Goal: Transaction & Acquisition: Purchase product/service

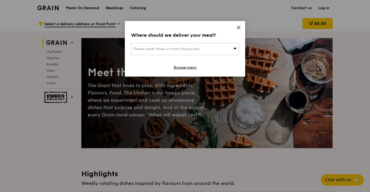
click at [210, 47] on div "Please enter three or more characters" at bounding box center [185, 49] width 108 height 12
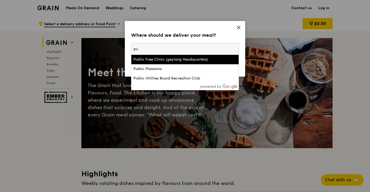
type input "p"
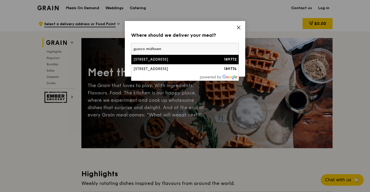
click at [183, 49] on input "guoco midtown" at bounding box center [184, 49] width 107 height 12
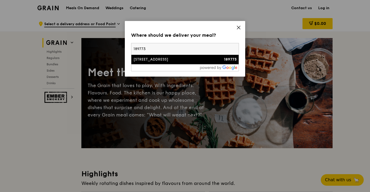
type input "189773"
click at [159, 57] on div "[STREET_ADDRESS]" at bounding box center [173, 59] width 78 height 5
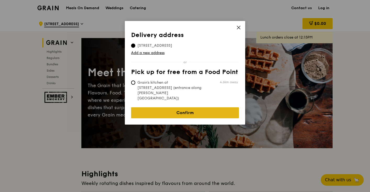
click at [178, 107] on link "Confirm" at bounding box center [185, 112] width 108 height 11
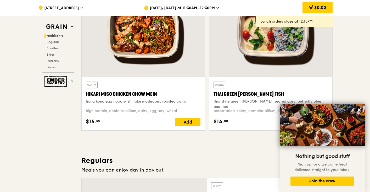
scroll to position [212, 0]
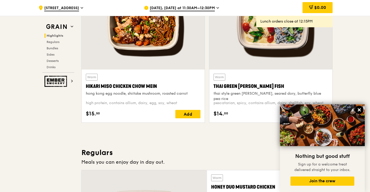
click at [363, 110] on button at bounding box center [359, 110] width 8 height 8
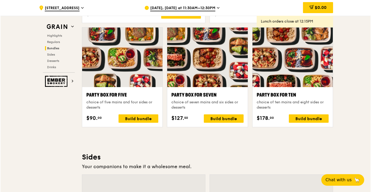
scroll to position [1026, 0]
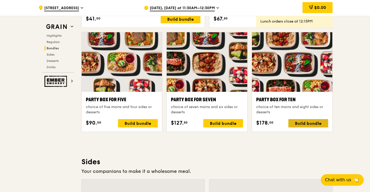
click at [312, 124] on div "Build bundle" at bounding box center [309, 123] width 40 height 8
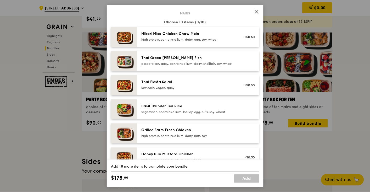
scroll to position [26, 0]
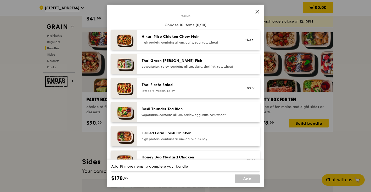
click at [255, 11] on icon at bounding box center [257, 11] width 5 height 5
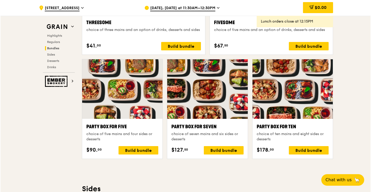
scroll to position [1051, 0]
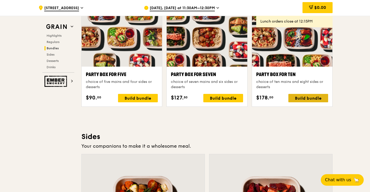
click at [303, 95] on div "Build bundle" at bounding box center [309, 98] width 40 height 8
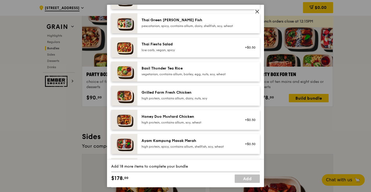
scroll to position [71, 0]
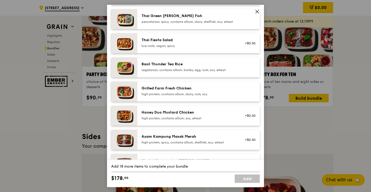
click at [214, 120] on div "high protein, contains allium, soy, wheat" at bounding box center [189, 118] width 94 height 4
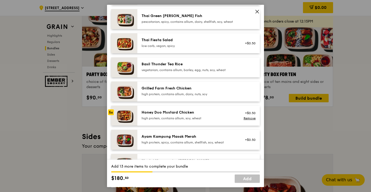
click at [214, 120] on div "high protein, contains allium, soy, wheat" at bounding box center [189, 118] width 94 height 4
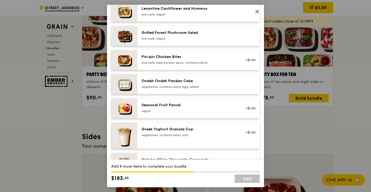
scroll to position [342, 0]
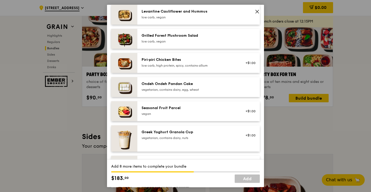
click at [220, 86] on div "Ondeh Ondeh Pandan Cake" at bounding box center [189, 83] width 94 height 5
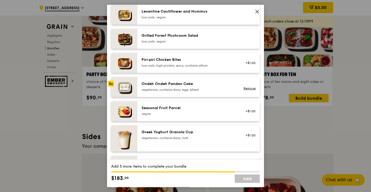
click at [220, 86] on div "Ondeh Ondeh Pandan Cake" at bounding box center [189, 83] width 94 height 5
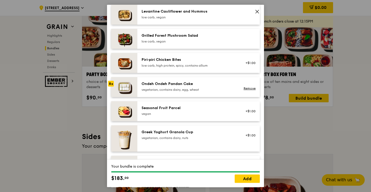
click at [220, 86] on div "Ondeh Ondeh Pandan Cake" at bounding box center [189, 83] width 94 height 5
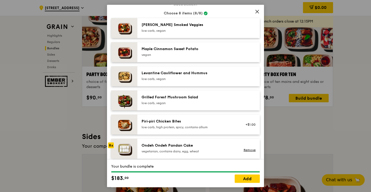
scroll to position [319, 0]
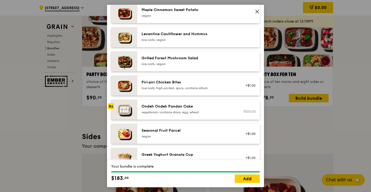
click at [248, 113] on link "Remove" at bounding box center [250, 111] width 12 height 4
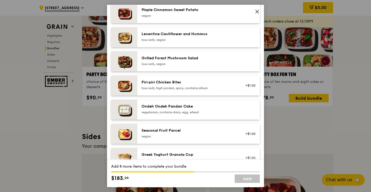
click at [204, 133] on div "Seasonal Fruit Parcel" at bounding box center [189, 130] width 94 height 5
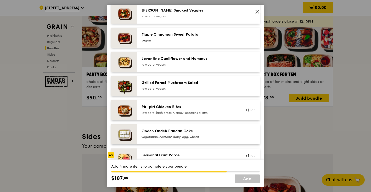
scroll to position [293, 0]
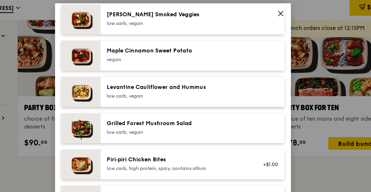
click at [200, 20] on div "low carb, vegan" at bounding box center [189, 18] width 94 height 4
click at [195, 92] on div "low carb, vegan" at bounding box center [189, 90] width 94 height 4
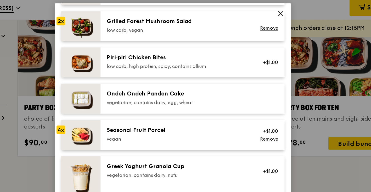
scroll to position [360, 0]
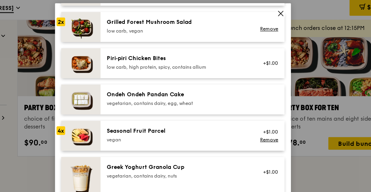
click at [192, 74] on div "Ondeh Ondeh Pandan Cake vegetarian, contains dairy, egg, wheat" at bounding box center [189, 69] width 100 height 12
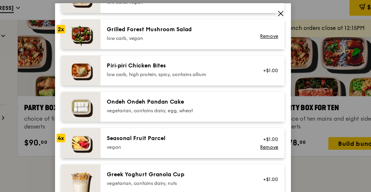
scroll to position [384, 0]
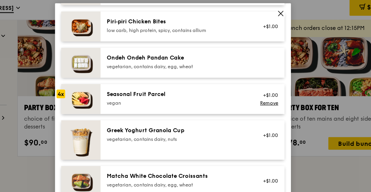
click at [157, 68] on div "Seasonal Fruit Parcel" at bounding box center [189, 65] width 94 height 5
click at [244, 73] on link "Remove" at bounding box center [250, 71] width 12 height 4
click at [196, 68] on div "Seasonal Fruit Parcel" at bounding box center [189, 65] width 94 height 5
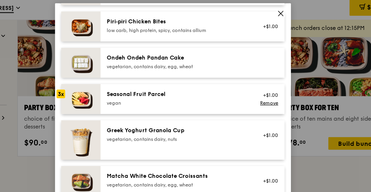
click at [196, 68] on div "Seasonal Fruit Parcel" at bounding box center [189, 65] width 94 height 5
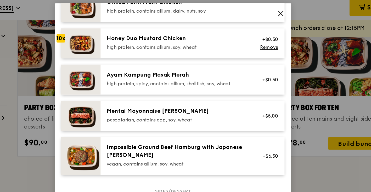
scroll to position [149, 0]
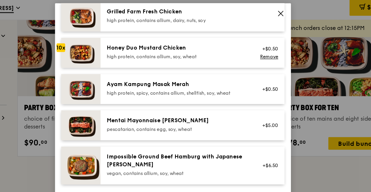
click at [256, 14] on icon at bounding box center [257, 11] width 5 height 5
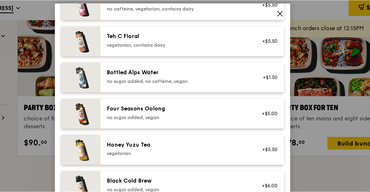
scroll to position [627, 0]
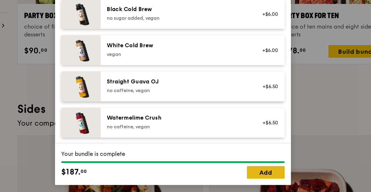
click at [246, 179] on link "Add" at bounding box center [247, 178] width 25 height 8
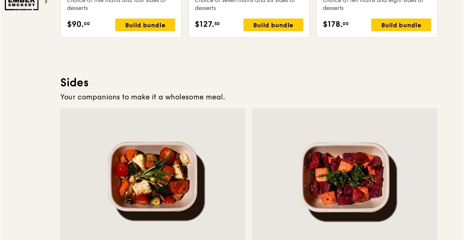
scroll to position [1049, 0]
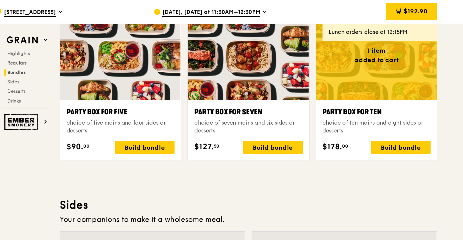
drag, startPoint x: 394, startPoint y: 157, endPoint x: 411, endPoint y: 176, distance: 25.9
click at [370, 176] on div ".cls-1 { fill: none; stroke: #fff; stroke-linecap: round; stroke-linejoin: roun…" at bounding box center [231, 67] width 463 height 2203
click at [351, 98] on div "Build bundle" at bounding box center [355, 98] width 40 height 8
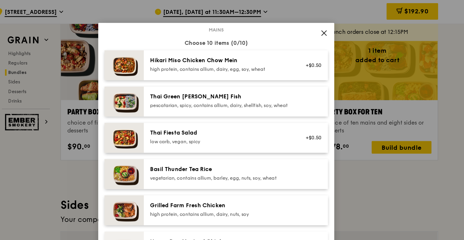
scroll to position [105, 0]
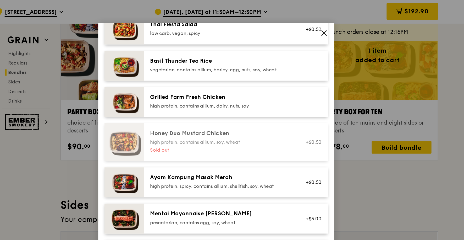
click at [250, 72] on div "Grilled Farm Fresh Chicken high protein, contains allium, dairy, nuts, soy" at bounding box center [235, 67] width 94 height 10
click at [242, 72] on div "high protein, contains allium, dairy, nuts, soy" at bounding box center [235, 70] width 94 height 4
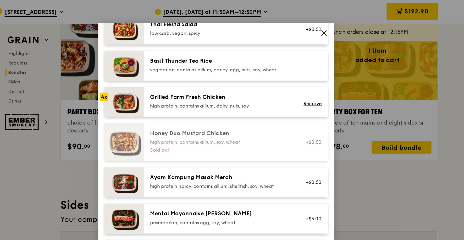
click at [242, 72] on div "high protein, contains allium, dairy, nuts, soy" at bounding box center [235, 70] width 94 height 4
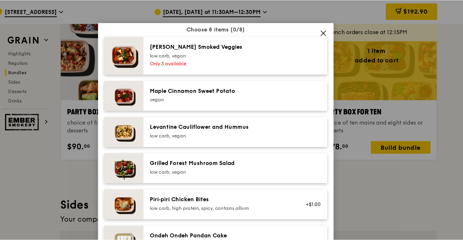
scroll to position [290, 0]
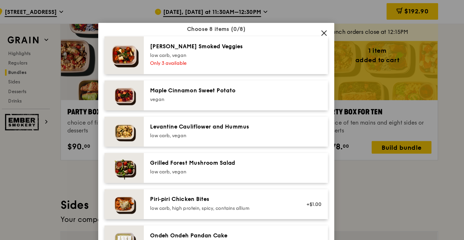
click at [241, 44] on div "Only 3 available" at bounding box center [235, 42] width 94 height 4
click at [225, 115] on div "Grilled Forest Mushroom Salad low carb, vegan" at bounding box center [235, 111] width 94 height 10
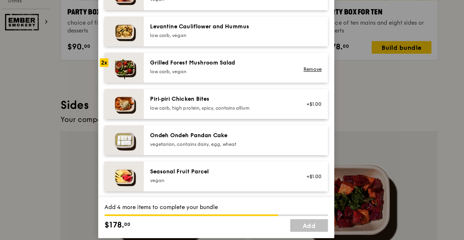
click at [225, 181] on div "Seasonal Fruit Parcel [GEOGRAPHIC_DATA] +$1.00" at bounding box center [245, 184] width 123 height 20
click at [225, 181] on div "Seasonal Fruit Parcel [GEOGRAPHIC_DATA] +$1.00 Remove" at bounding box center [245, 184] width 123 height 20
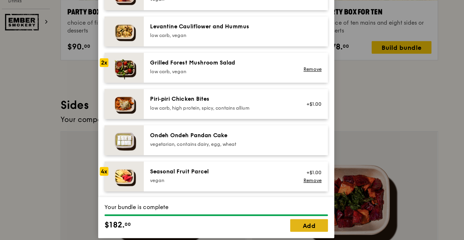
click at [290, 191] on link "Add" at bounding box center [293, 216] width 25 height 8
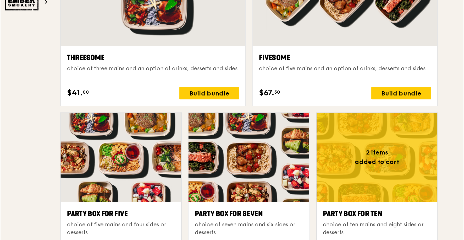
scroll to position [934, 0]
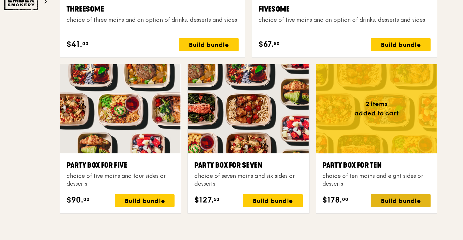
click at [351, 191] on div "Build bundle" at bounding box center [355, 213] width 40 height 8
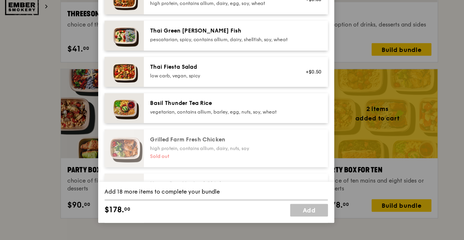
click at [227, 148] on div "Basil Thunder Tea Rice" at bounding box center [235, 145] width 94 height 5
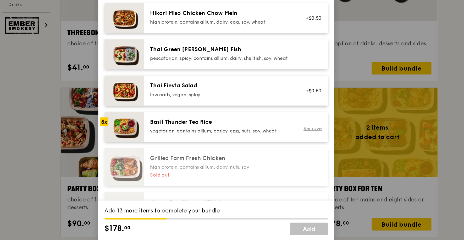
click at [290, 151] on link "Remove" at bounding box center [296, 150] width 12 height 4
click at [247, 152] on div "Basil Thunder Tea Rice vegetarian, contains allium, barley, egg, nuts, soy, whe…" at bounding box center [235, 148] width 94 height 10
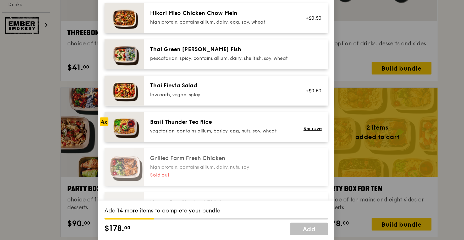
click at [246, 105] on div "pescatarian, spicy, contains allium, dairy, shellfish, soy, wheat" at bounding box center [235, 103] width 94 height 4
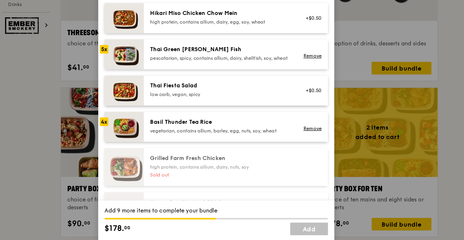
click at [246, 105] on div "pescatarian, spicy, contains allium, dairy, shellfish, soy, wheat" at bounding box center [235, 103] width 94 height 4
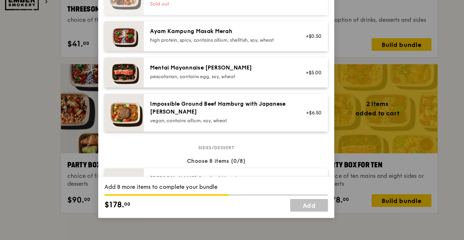
scroll to position [0, 0]
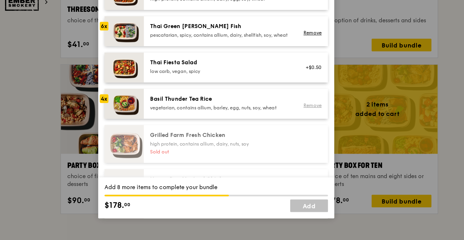
click at [290, 151] on link "Remove" at bounding box center [296, 150] width 12 height 4
click at [232, 148] on div "Basil Thunder Tea Rice" at bounding box center [235, 145] width 94 height 5
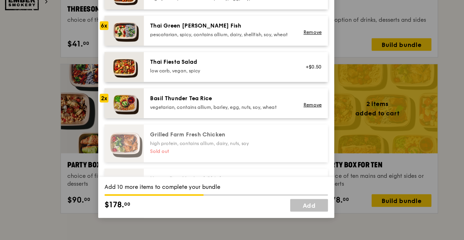
click at [210, 191] on div "Mains Choose 10 items (8/10) Hikari Miso Chicken Chow Mein high protein, contai…" at bounding box center [232, 178] width 149 height 253
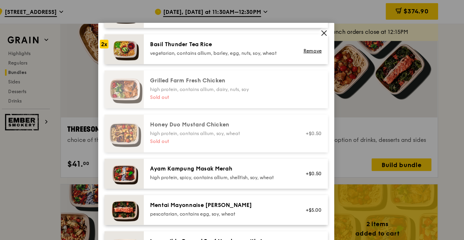
scroll to position [112, 0]
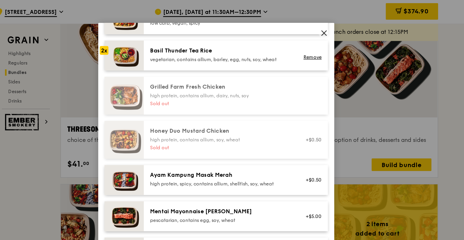
click at [209, 119] on div "Ayam Kampung Masak Merah" at bounding box center [235, 116] width 94 height 5
click at [292, 124] on link "Remove" at bounding box center [296, 122] width 12 height 4
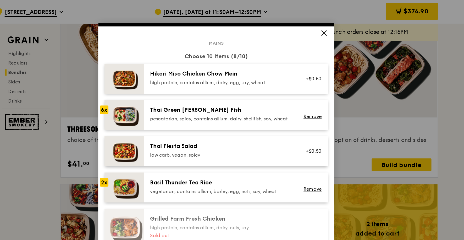
scroll to position [46, 0]
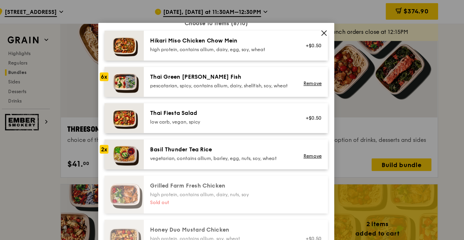
click at [246, 59] on div "pescatarian, spicy, contains allium, dairy, shellfish, soy, wheat" at bounding box center [235, 57] width 94 height 4
click at [263, 102] on div "Basil Thunder Tea Rice" at bounding box center [235, 99] width 94 height 5
click at [291, 57] on link "Remove" at bounding box center [296, 56] width 12 height 4
click at [251, 102] on div "Basil Thunder Tea Rice" at bounding box center [235, 99] width 94 height 5
click at [239, 56] on div "pescatarian, spicy, contains allium, dairy, shellfish, soy, wheat" at bounding box center [235, 57] width 94 height 4
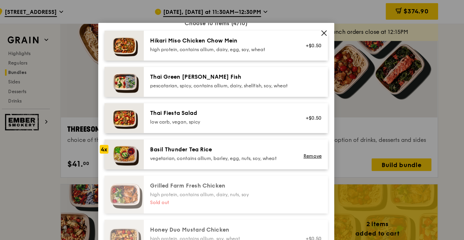
click at [239, 56] on div "pescatarian, spicy, contains allium, dairy, shellfish, soy, wheat" at bounding box center [235, 57] width 94 height 4
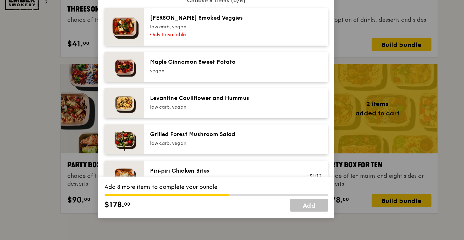
scroll to position [244, 0]
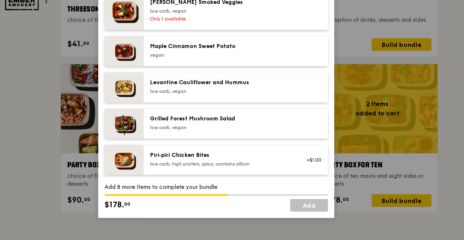
click at [248, 119] on div "vegan" at bounding box center [235, 116] width 94 height 4
click at [254, 166] on div "low carb, vegan" at bounding box center [235, 165] width 94 height 4
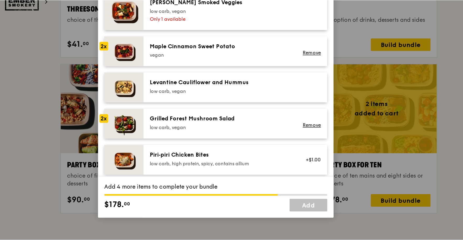
scroll to position [341, 0]
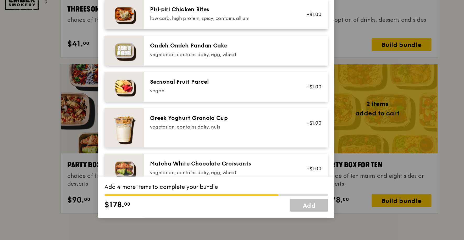
click at [266, 142] on div "vegan" at bounding box center [235, 140] width 94 height 4
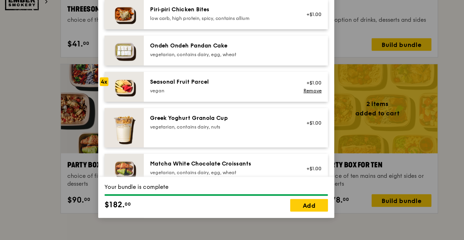
click at [266, 142] on div "vegan" at bounding box center [235, 140] width 94 height 4
click at [298, 191] on link "Add" at bounding box center [293, 216] width 25 height 8
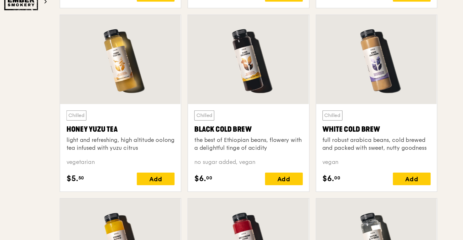
scroll to position [1993, 0]
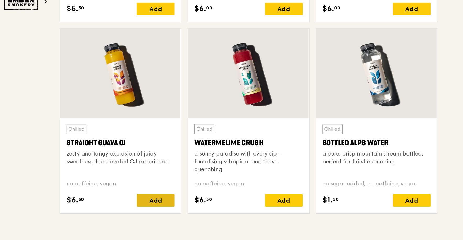
click at [193, 191] on div "Add" at bounding box center [191, 213] width 25 height 8
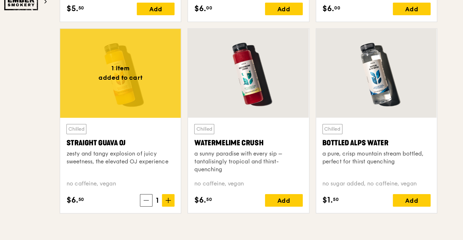
click at [193, 191] on span "1" at bounding box center [193, 213] width 6 height 7
click at [204, 191] on div "no caffeine, vegan" at bounding box center [168, 202] width 72 height 5
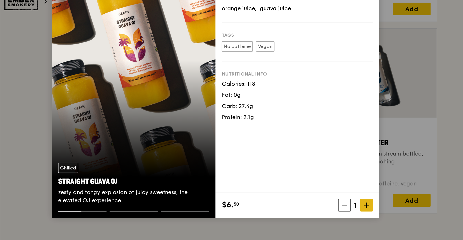
click at [333, 191] on icon at bounding box center [332, 217] width 4 height 4
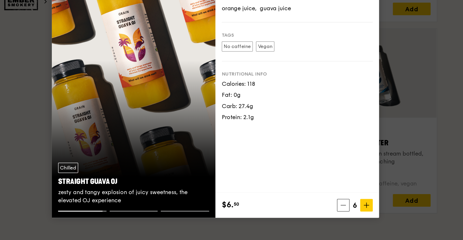
click at [321, 191] on span "6" at bounding box center [324, 216] width 7 height 7
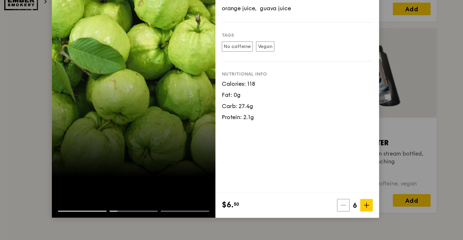
click at [318, 191] on icon at bounding box center [317, 217] width 4 height 4
click at [333, 191] on icon at bounding box center [332, 217] width 4 height 4
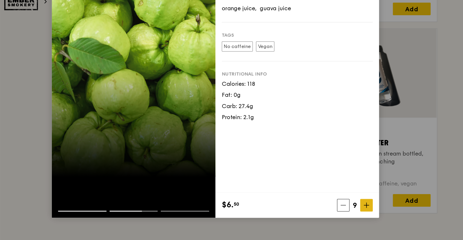
click at [333, 191] on icon at bounding box center [332, 217] width 4 height 4
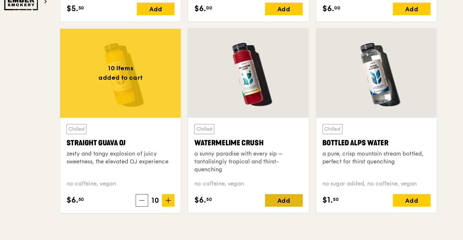
click at [275, 191] on div "Add" at bounding box center [277, 213] width 25 height 8
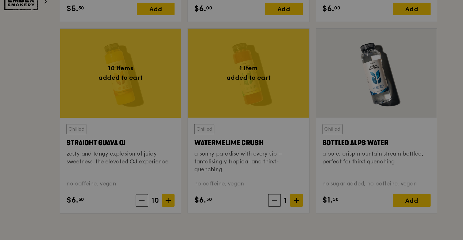
click at [290, 191] on div at bounding box center [231, 120] width 463 height 240
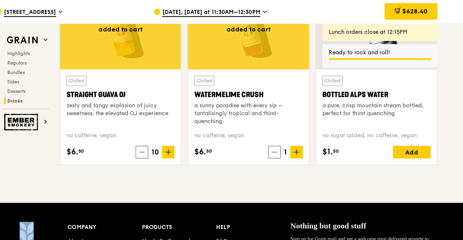
scroll to position [2095, 0]
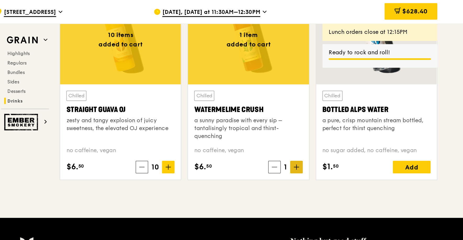
click at [283, 113] on span at bounding box center [285, 111] width 8 height 8
click at [284, 113] on icon at bounding box center [286, 111] width 4 height 4
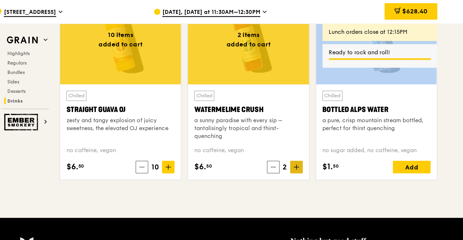
click at [284, 113] on icon at bounding box center [286, 111] width 4 height 4
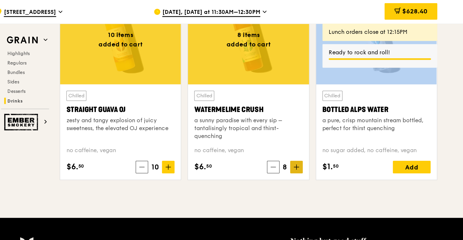
click at [284, 113] on icon at bounding box center [286, 111] width 4 height 4
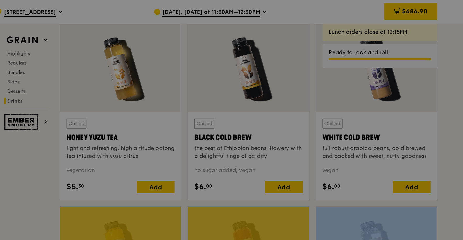
scroll to position [1953, 0]
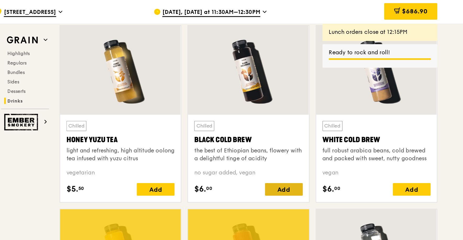
click at [277, 125] on div "Add" at bounding box center [277, 126] width 25 height 8
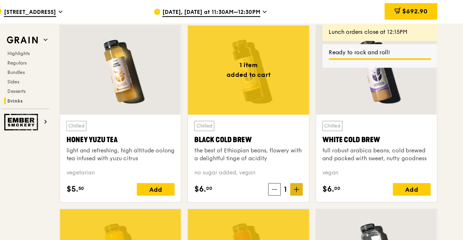
click at [287, 128] on span at bounding box center [285, 126] width 8 height 8
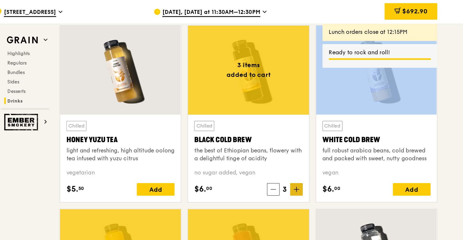
click at [287, 128] on span at bounding box center [285, 126] width 8 height 8
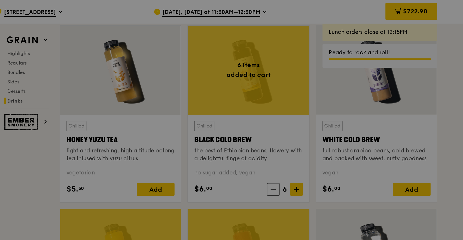
click at [270, 128] on div at bounding box center [231, 120] width 463 height 240
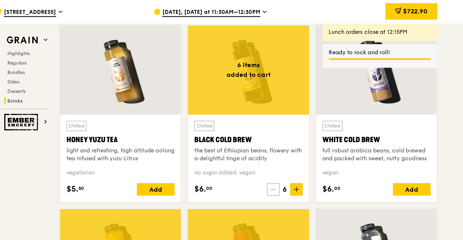
click at [271, 126] on icon at bounding box center [269, 126] width 3 height 0
click at [353, 118] on div "vegan" at bounding box center [339, 114] width 72 height 5
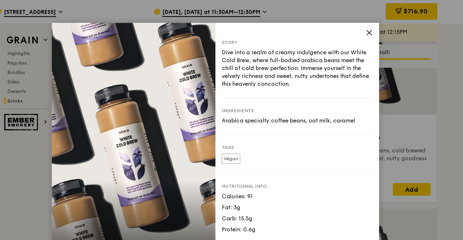
click at [335, 22] on icon at bounding box center [333, 21] width 3 height 3
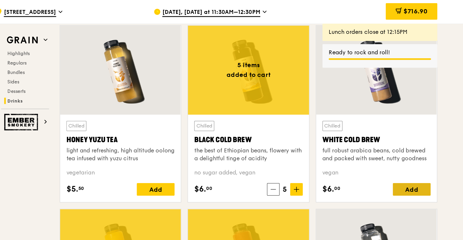
click at [359, 128] on div "Add" at bounding box center [362, 126] width 25 height 8
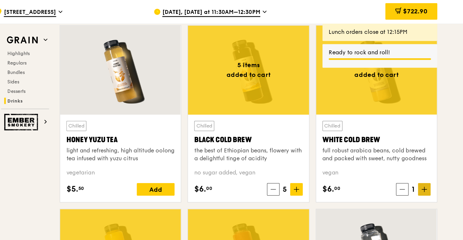
click at [370, 123] on span at bounding box center [370, 126] width 8 height 8
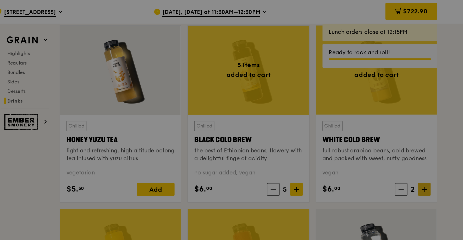
click at [370, 128] on div at bounding box center [231, 120] width 463 height 240
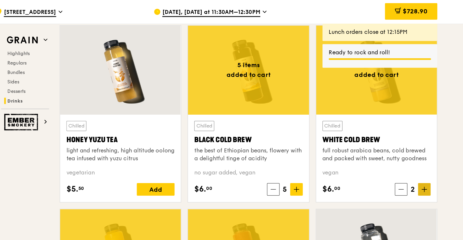
click at [370, 127] on icon at bounding box center [371, 126] width 4 height 4
click at [370, 127] on span at bounding box center [370, 126] width 8 height 8
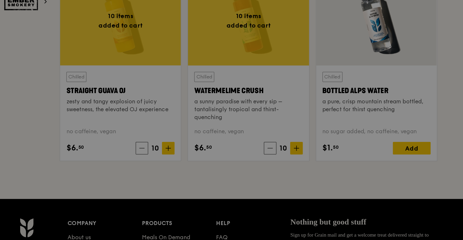
scroll to position [2054, 0]
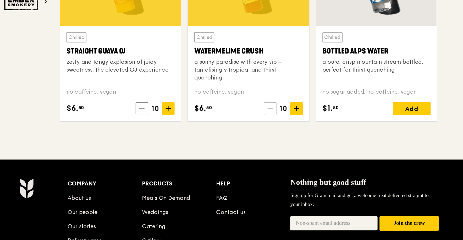
click at [265, 155] on span at bounding box center [268, 152] width 8 height 8
click at [265, 155] on div "$6. 50 9" at bounding box center [253, 152] width 72 height 8
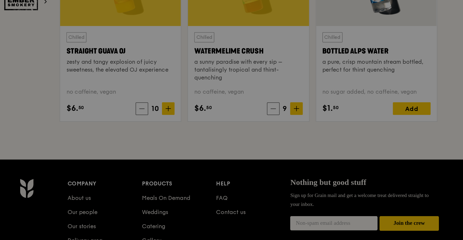
click at [268, 153] on div at bounding box center [231, 120] width 463 height 240
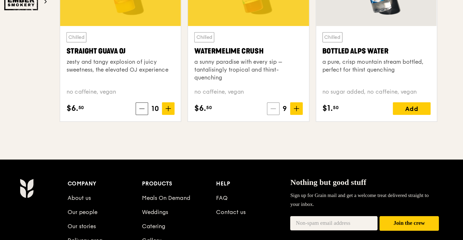
click at [270, 153] on icon at bounding box center [270, 152] width 4 height 4
click at [269, 154] on icon at bounding box center [270, 152] width 4 height 4
click at [190, 153] on span "10" at bounding box center [191, 152] width 9 height 7
click at [183, 154] on icon at bounding box center [183, 152] width 4 height 4
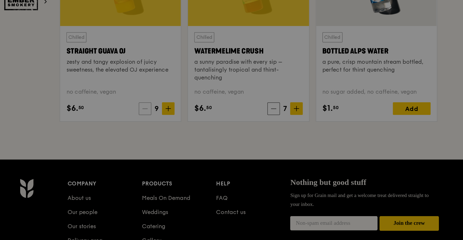
click at [183, 154] on div at bounding box center [231, 120] width 463 height 240
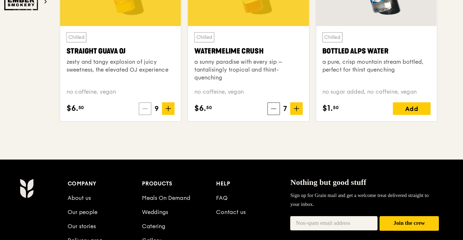
click at [183, 154] on icon at bounding box center [185, 152] width 4 height 4
click at [182, 149] on span at bounding box center [184, 152] width 8 height 8
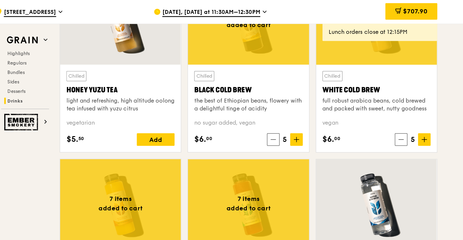
scroll to position [1986, 0]
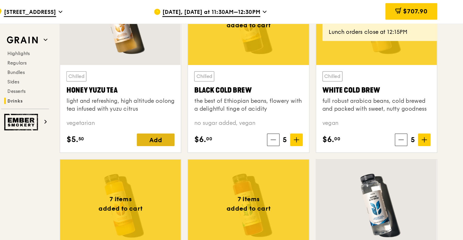
click at [194, 95] on div "Add" at bounding box center [191, 93] width 25 height 8
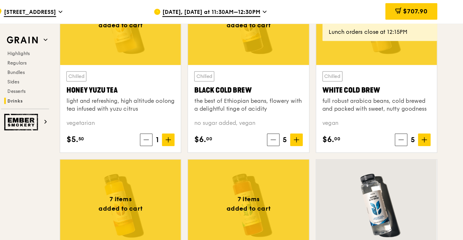
click at [194, 95] on span "1" at bounding box center [193, 92] width 6 height 7
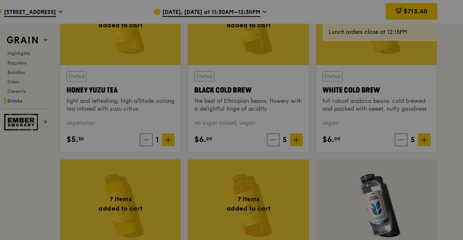
click at [200, 97] on div at bounding box center [231, 120] width 463 height 240
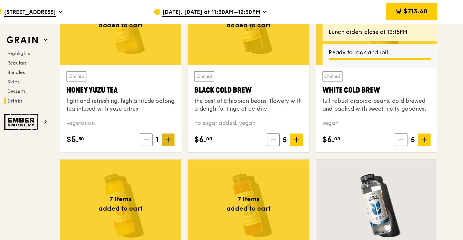
click at [201, 95] on icon at bounding box center [200, 93] width 4 height 4
click at [201, 93] on icon at bounding box center [200, 93] width 3 height 0
click at [201, 93] on icon at bounding box center [200, 93] width 4 height 4
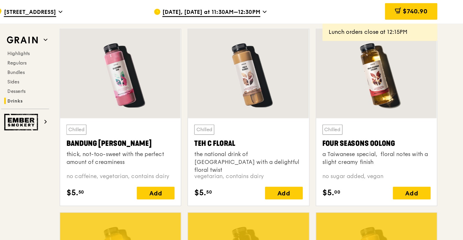
scroll to position [1826, 0]
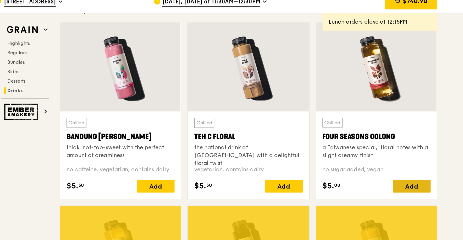
click at [358, 133] on div "Add" at bounding box center [362, 131] width 25 height 8
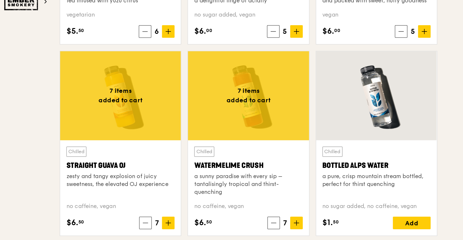
scroll to position [2037, 0]
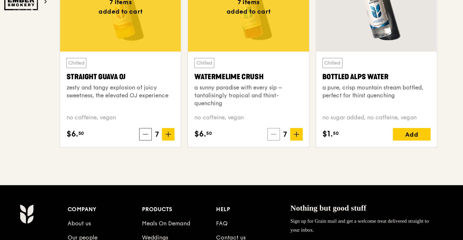
click at [269, 173] on span at bounding box center [270, 169] width 8 height 8
click at [269, 169] on icon at bounding box center [270, 169] width 4 height 4
click at [185, 169] on icon at bounding box center [184, 169] width 3 height 0
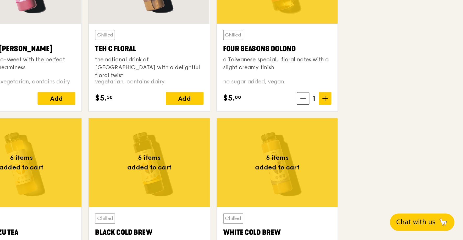
scroll to position [1830, 0]
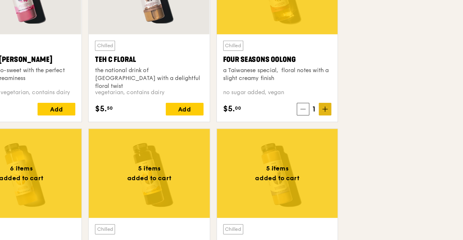
click at [370, 125] on span at bounding box center [370, 126] width 8 height 8
click at [370, 126] on icon at bounding box center [371, 126] width 4 height 4
click at [370, 128] on icon at bounding box center [371, 126] width 4 height 4
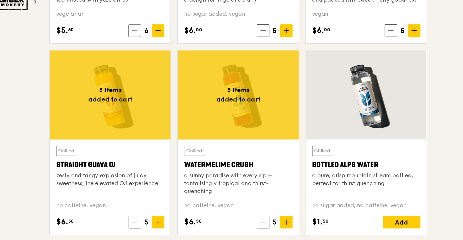
scroll to position [1994, 0]
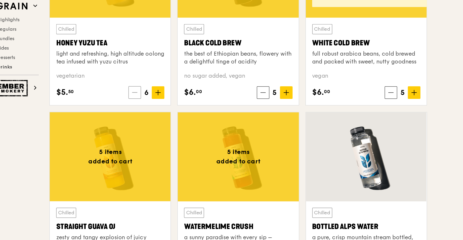
click at [180, 86] on span at bounding box center [184, 84] width 8 height 8
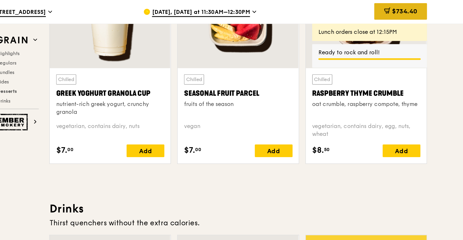
click at [362, 8] on span "$734.40" at bounding box center [364, 7] width 17 height 5
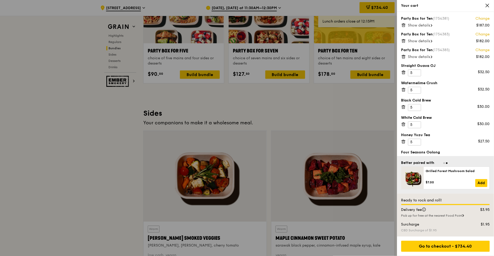
scroll to position [965, 0]
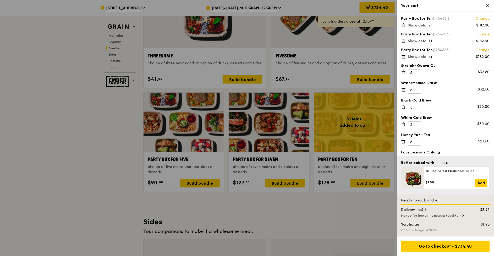
click at [370, 6] on icon at bounding box center [487, 5] width 5 height 5
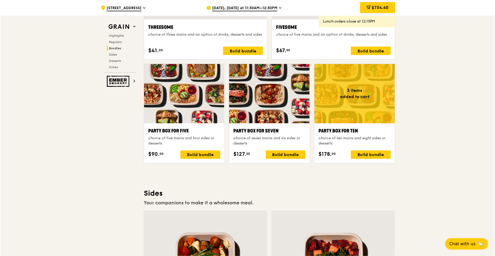
scroll to position [875, 0]
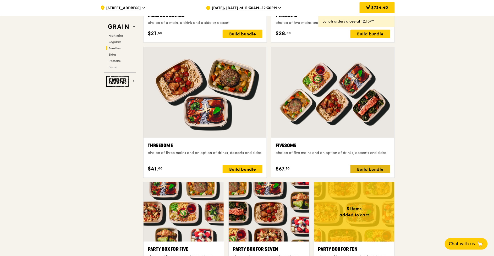
click at [370, 171] on div "Build bundle" at bounding box center [370, 169] width 40 height 8
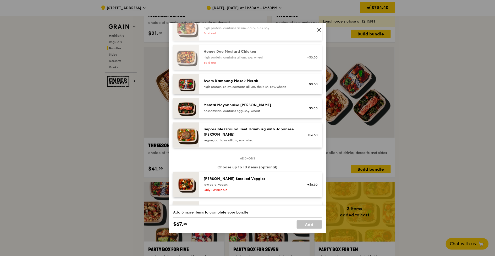
scroll to position [141, 0]
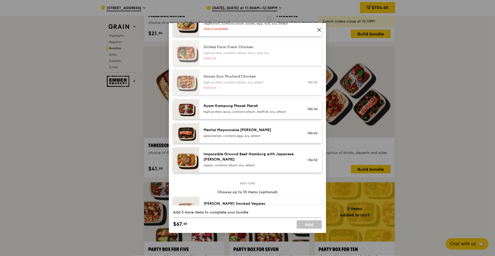
click at [280, 114] on div "high protein, spicy, contains allium, shellfish, soy, wheat" at bounding box center [251, 111] width 94 height 4
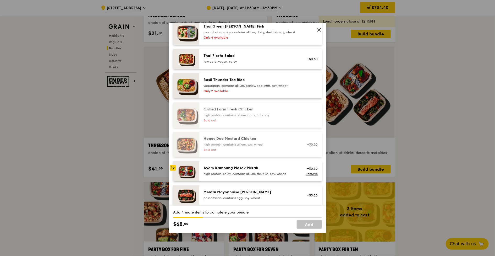
scroll to position [42, 0]
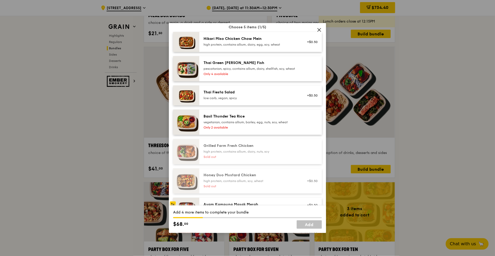
click at [250, 119] on div "Basil Thunder Tea Rice" at bounding box center [251, 116] width 94 height 5
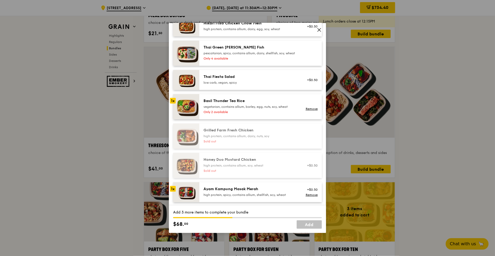
scroll to position [63, 0]
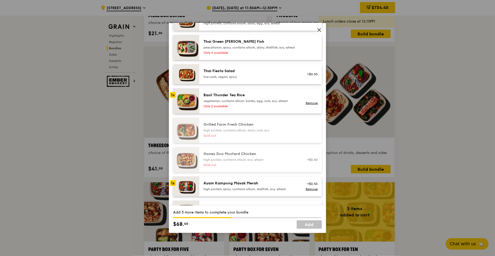
click at [234, 183] on div "Ayam Kampung Masak Merah high protein, spicy, contains allium, shellfish, soy, …" at bounding box center [260, 186] width 123 height 20
click at [248, 102] on div "Basil Thunder Tea Rice vegetarian, contains allium, barley, egg, nuts, soy, whe…" at bounding box center [251, 97] width 94 height 10
click at [309, 105] on link "Remove" at bounding box center [312, 103] width 12 height 4
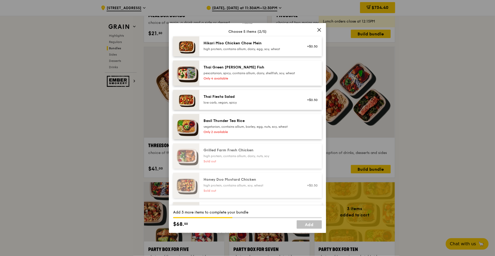
scroll to position [25, 0]
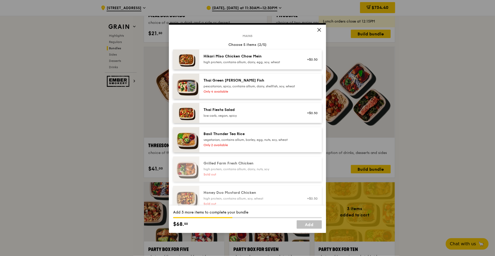
click at [244, 87] on div "pescatarian, spicy, contains allium, dairy, shellfish, soy, wheat" at bounding box center [251, 86] width 94 height 4
click at [240, 63] on div "high protein, contains allium, dairy, egg, soy, wheat" at bounding box center [251, 62] width 94 height 4
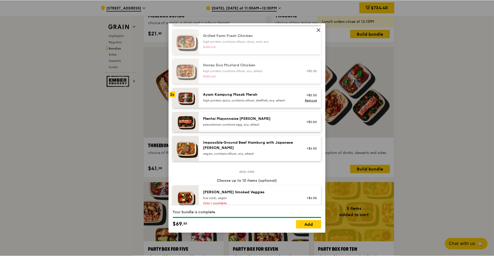
scroll to position [185, 0]
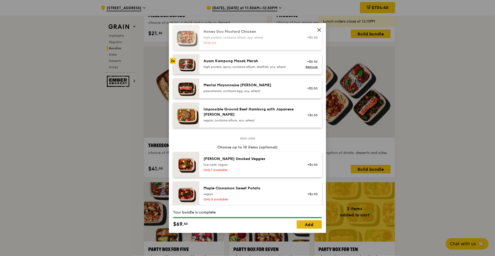
click at [307, 191] on link "Add" at bounding box center [309, 224] width 25 height 8
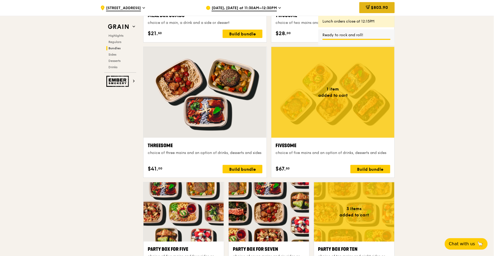
click at [370, 10] on div "$803.90" at bounding box center [376, 7] width 35 height 11
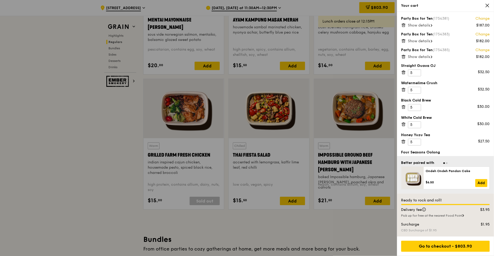
scroll to position [531, 0]
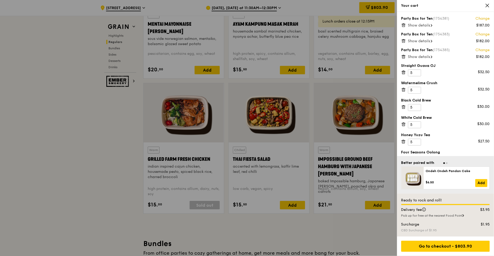
click at [370, 23] on span "Show details" at bounding box center [419, 25] width 22 height 4
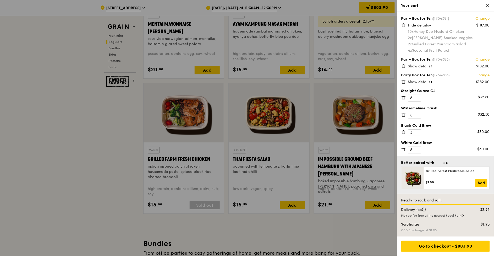
click at [370, 64] on span "Show details" at bounding box center [419, 66] width 22 height 4
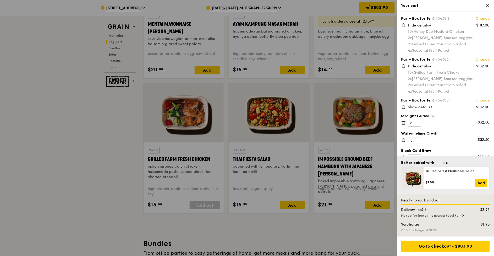
click at [370, 104] on div "Party Box for Ten (1754385) Change $182.00 Show details" at bounding box center [445, 104] width 89 height 12
click at [370, 110] on div "Party Box for Ten (1754381) Change $187.00 Hide details 10x Honey Duo Mustard C…" at bounding box center [445, 84] width 97 height 144
click at [370, 108] on span "Show details" at bounding box center [419, 107] width 22 height 4
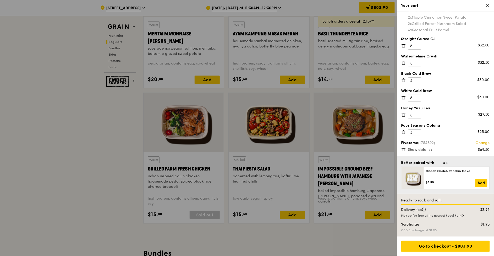
scroll to position [110, 0]
click at [370, 150] on span "Show details" at bounding box center [419, 149] width 22 height 4
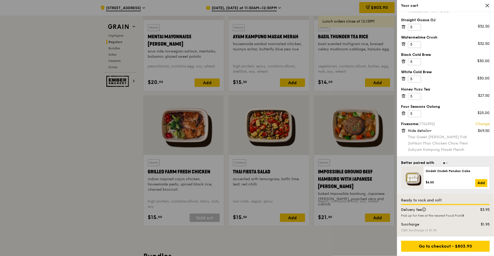
scroll to position [521, 0]
